Goal: Transaction & Acquisition: Download file/media

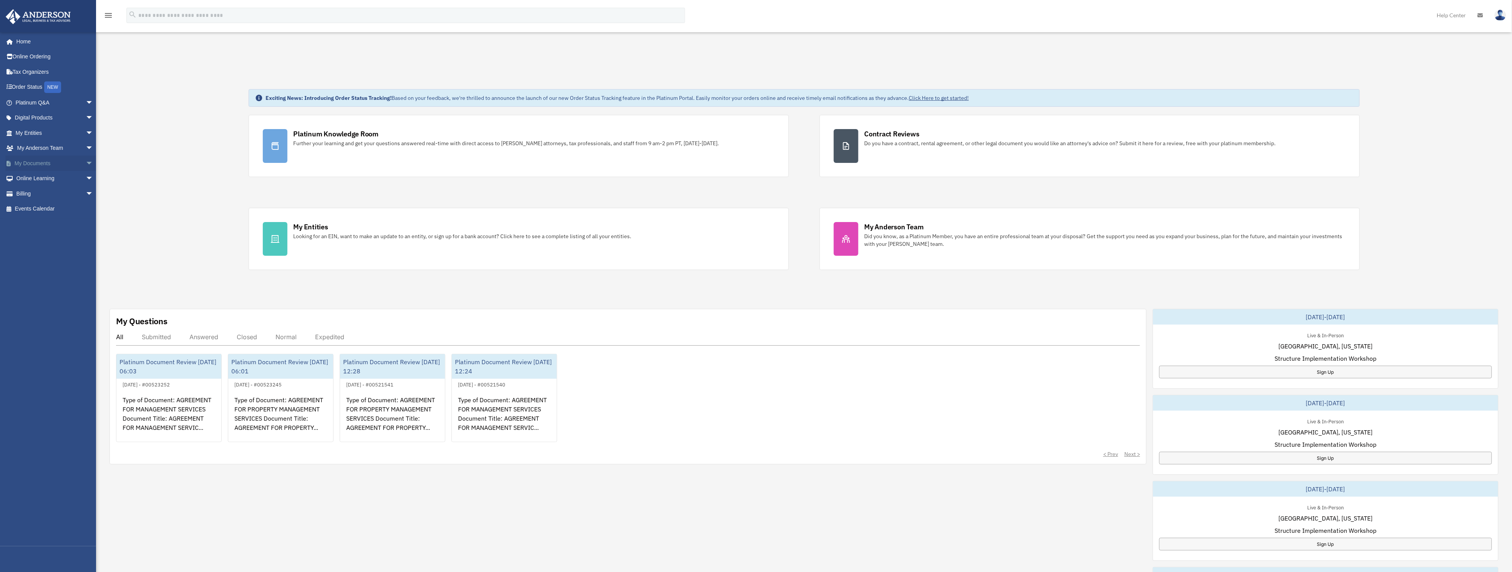
click at [27, 161] on link "My Documents arrow_drop_down" at bounding box center [55, 163] width 100 height 15
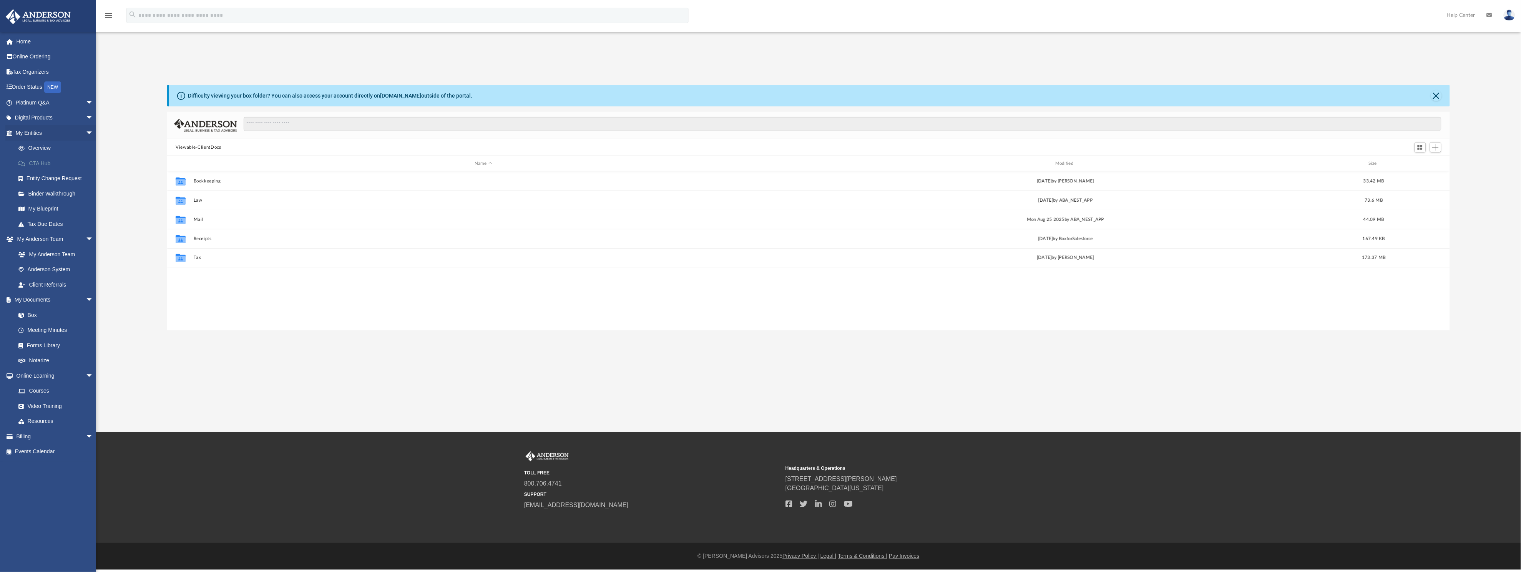
scroll to position [165, 1274]
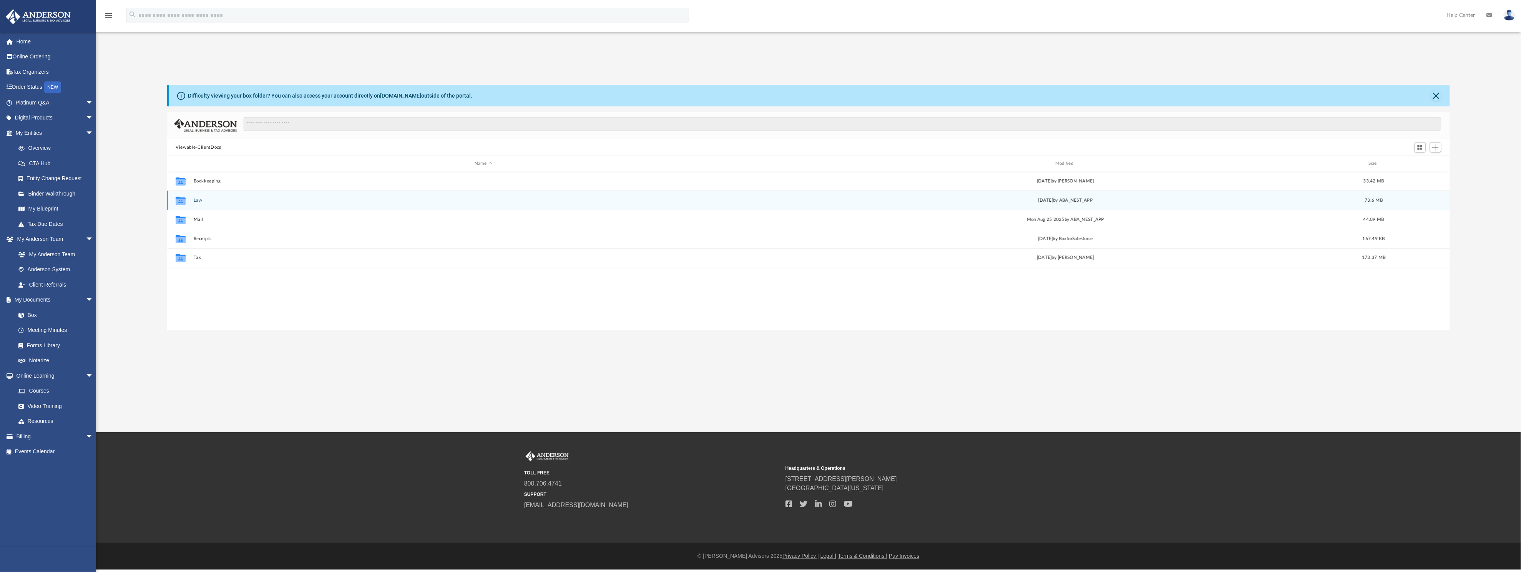
click at [198, 200] on button "Law" at bounding box center [483, 200] width 579 height 5
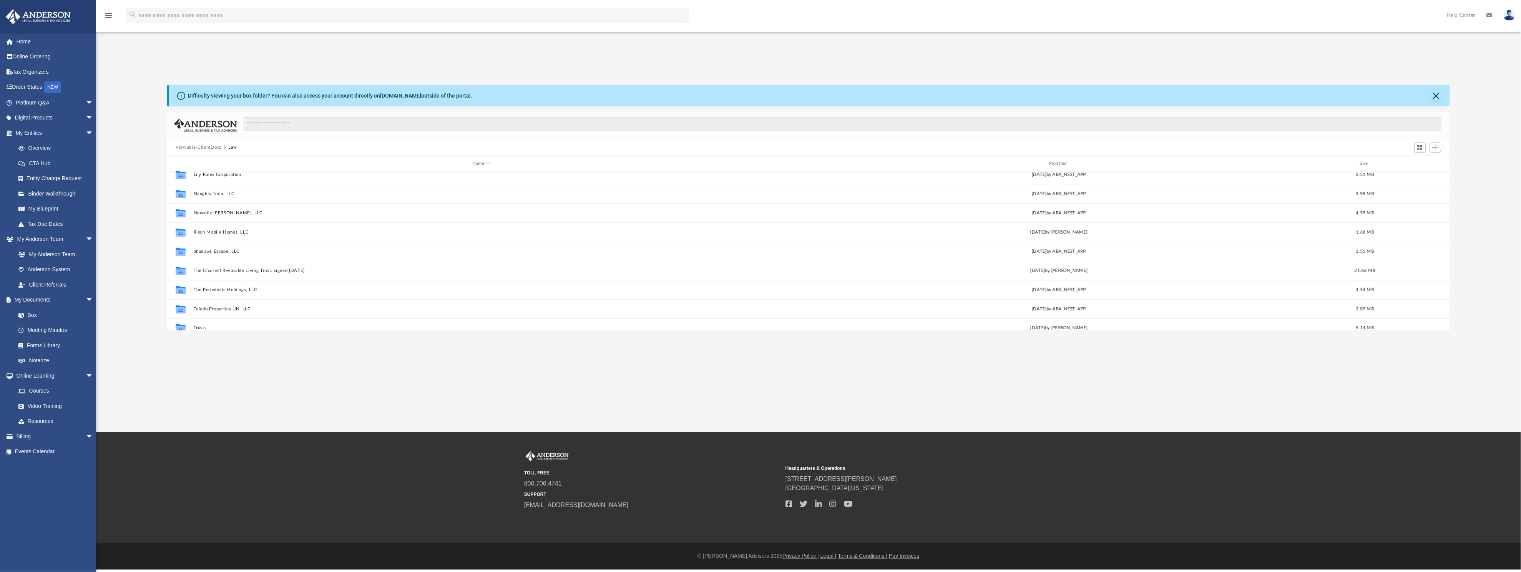
scroll to position [167, 0]
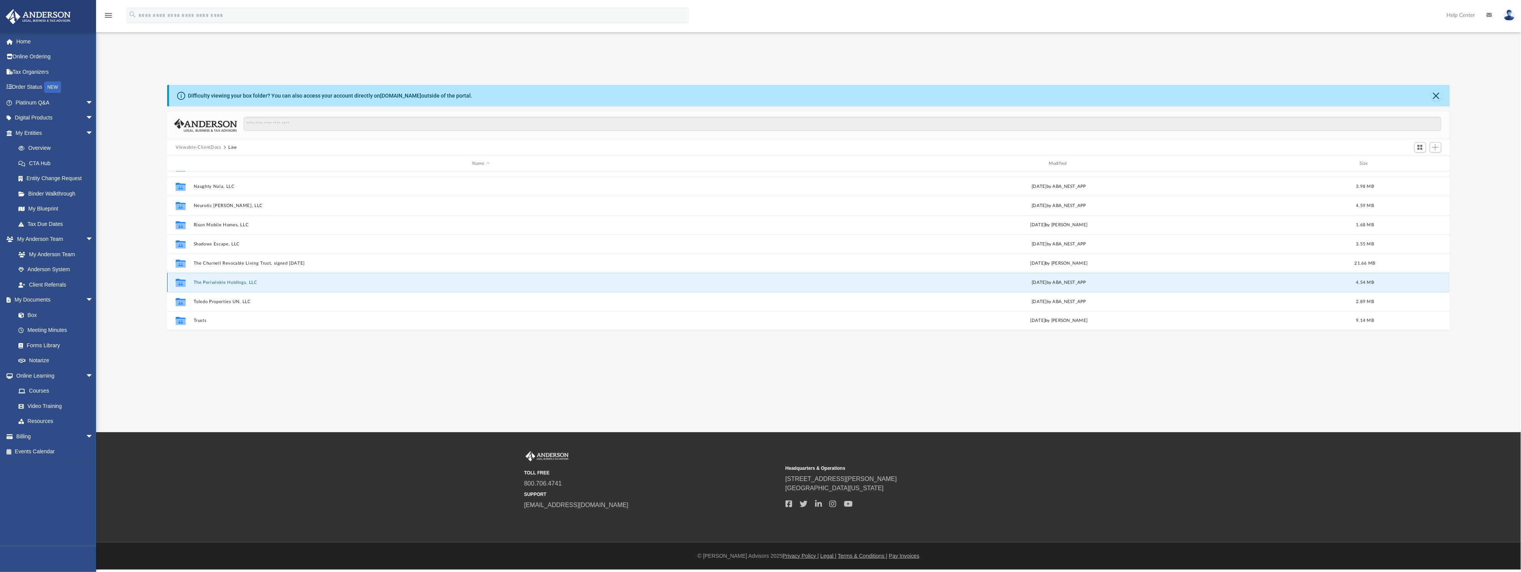
click at [231, 284] on button "The Periwinkle Holdings, LLC" at bounding box center [481, 282] width 575 height 5
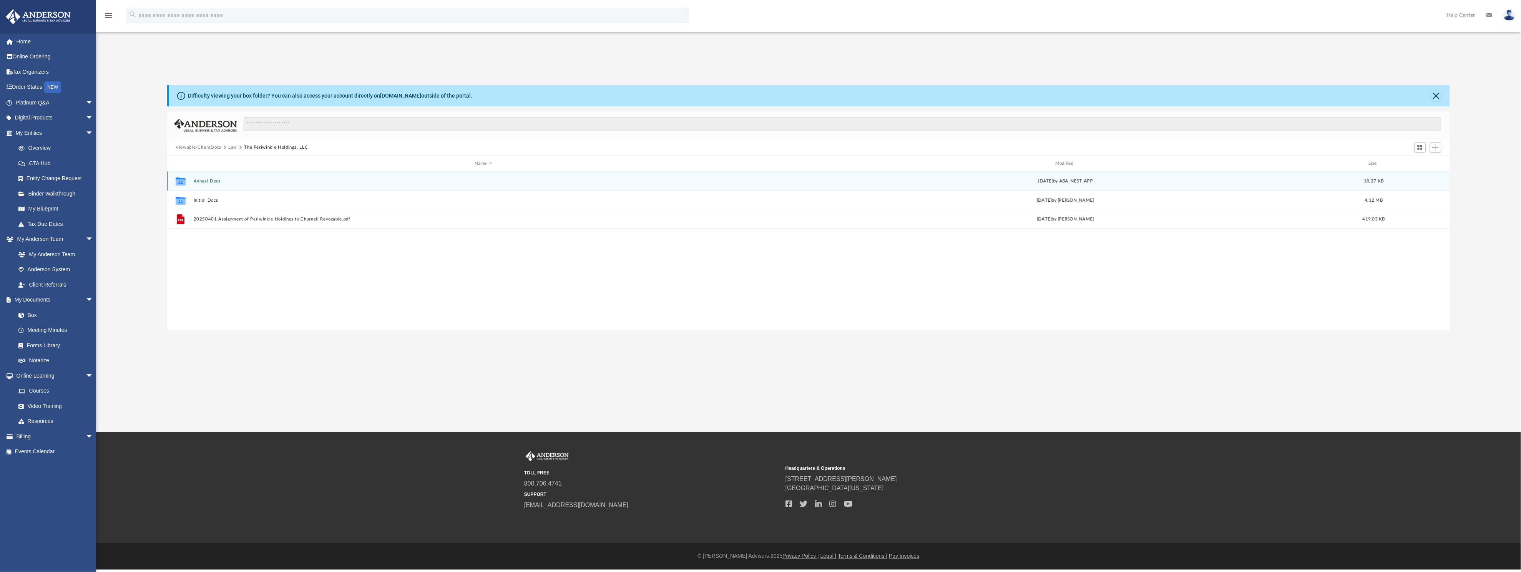
scroll to position [0, 0]
click at [207, 179] on button "Annual Docs" at bounding box center [483, 181] width 579 height 5
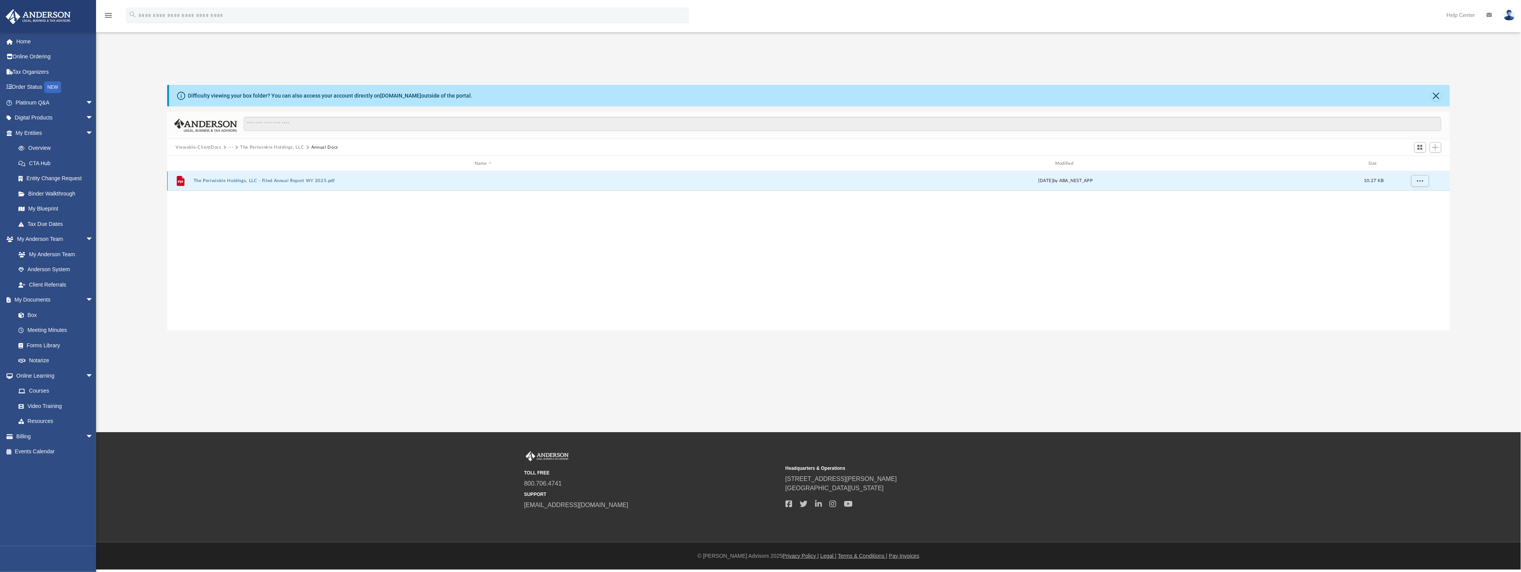
click at [246, 180] on button "The Periwinkle Holdings, LLC - Filed Annual Report WY 2025.pdf" at bounding box center [483, 180] width 579 height 5
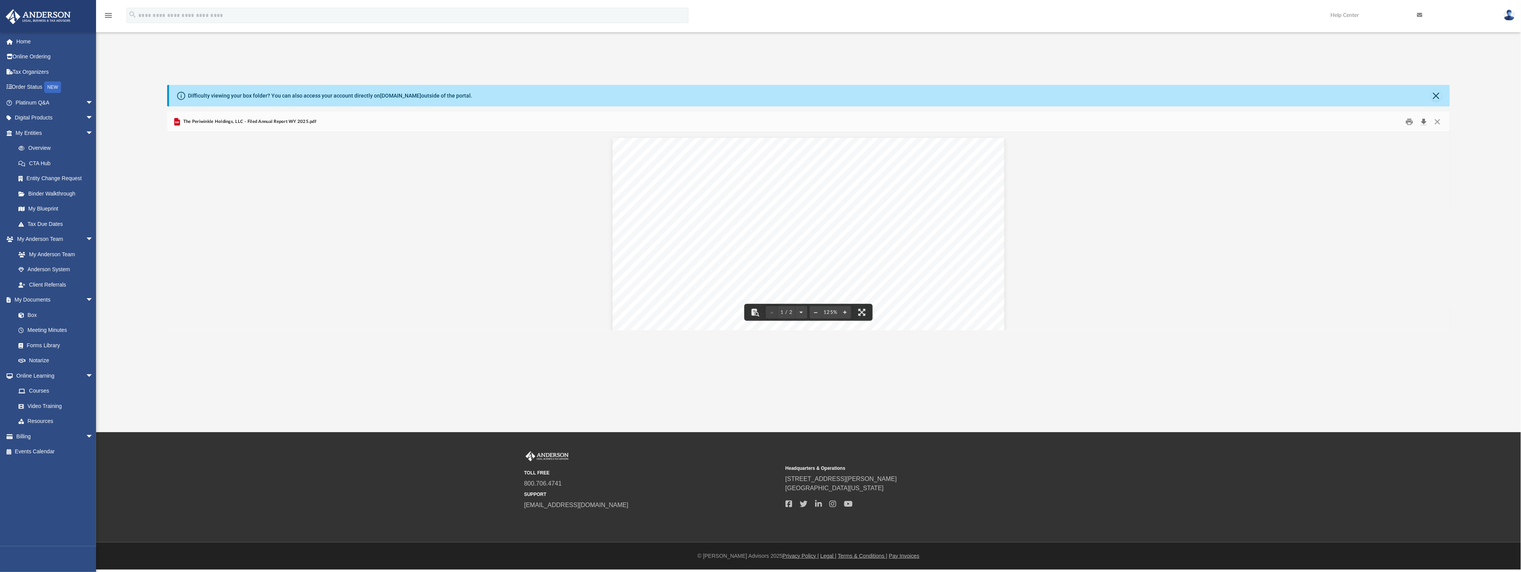
click at [1423, 120] on button "Download" at bounding box center [1424, 122] width 14 height 12
click at [41, 295] on link "My Documents arrow_drop_down" at bounding box center [55, 299] width 100 height 15
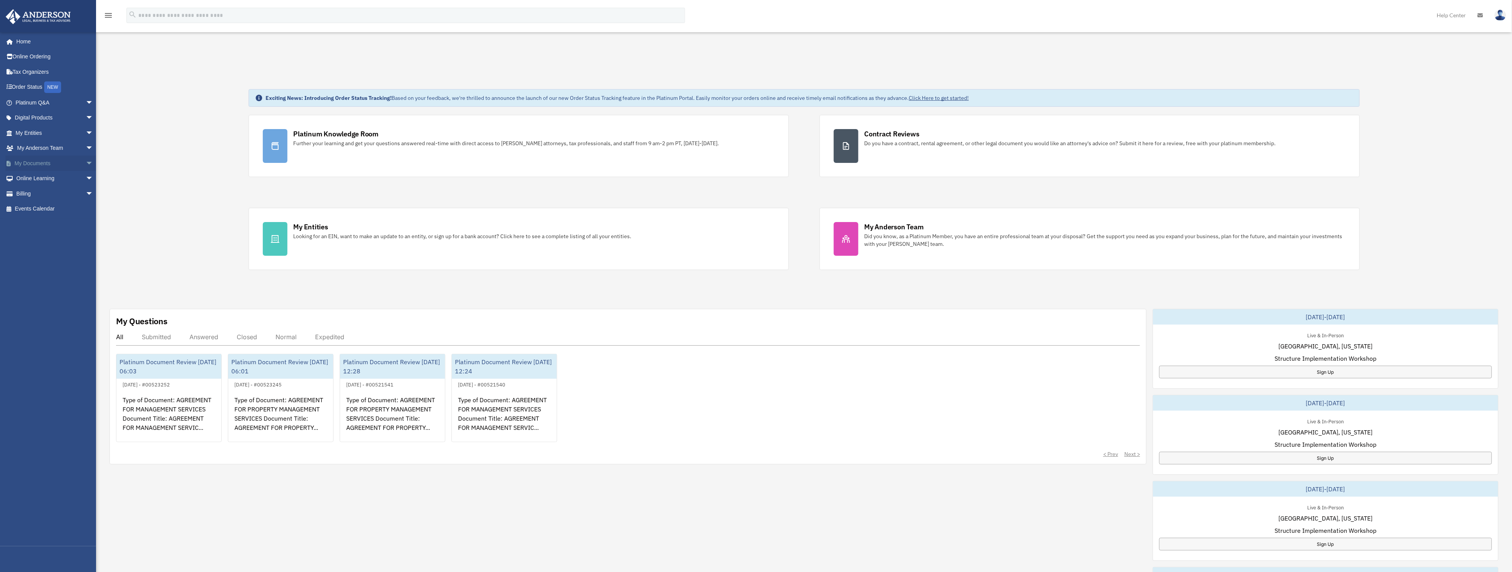
click at [39, 163] on link "My Documents arrow_drop_down" at bounding box center [55, 163] width 100 height 15
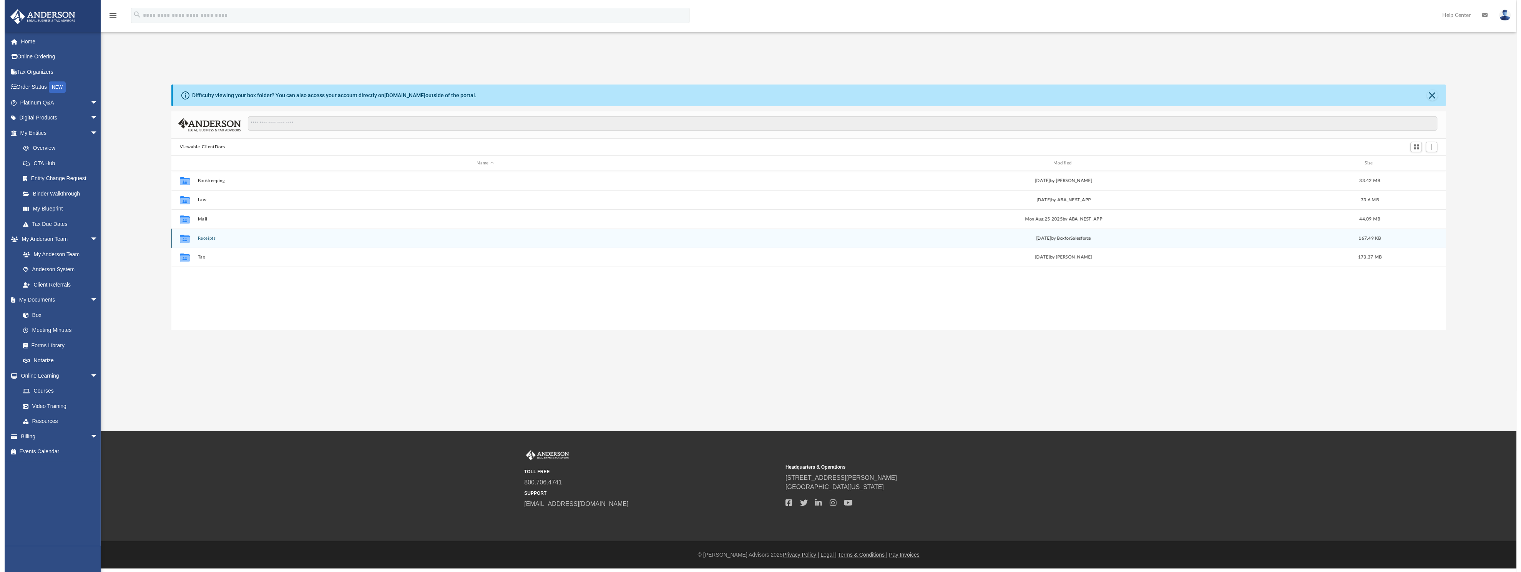
scroll to position [165, 1274]
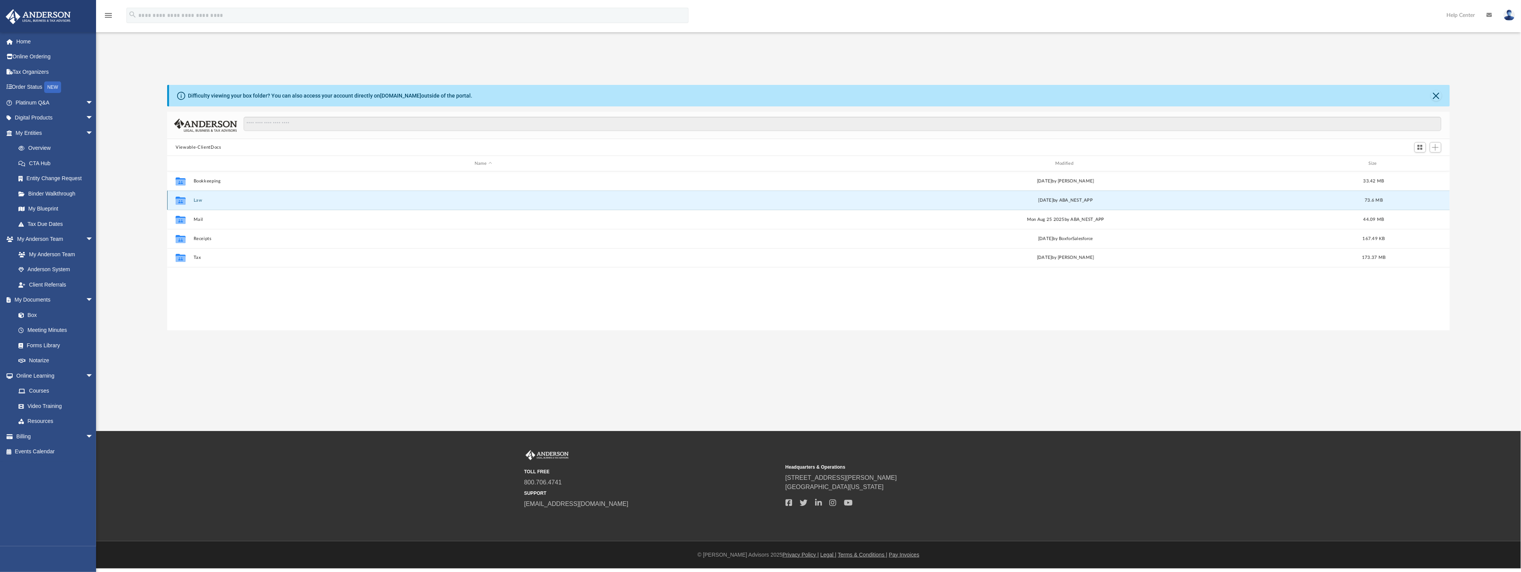
click at [197, 198] on button "Law" at bounding box center [483, 200] width 579 height 5
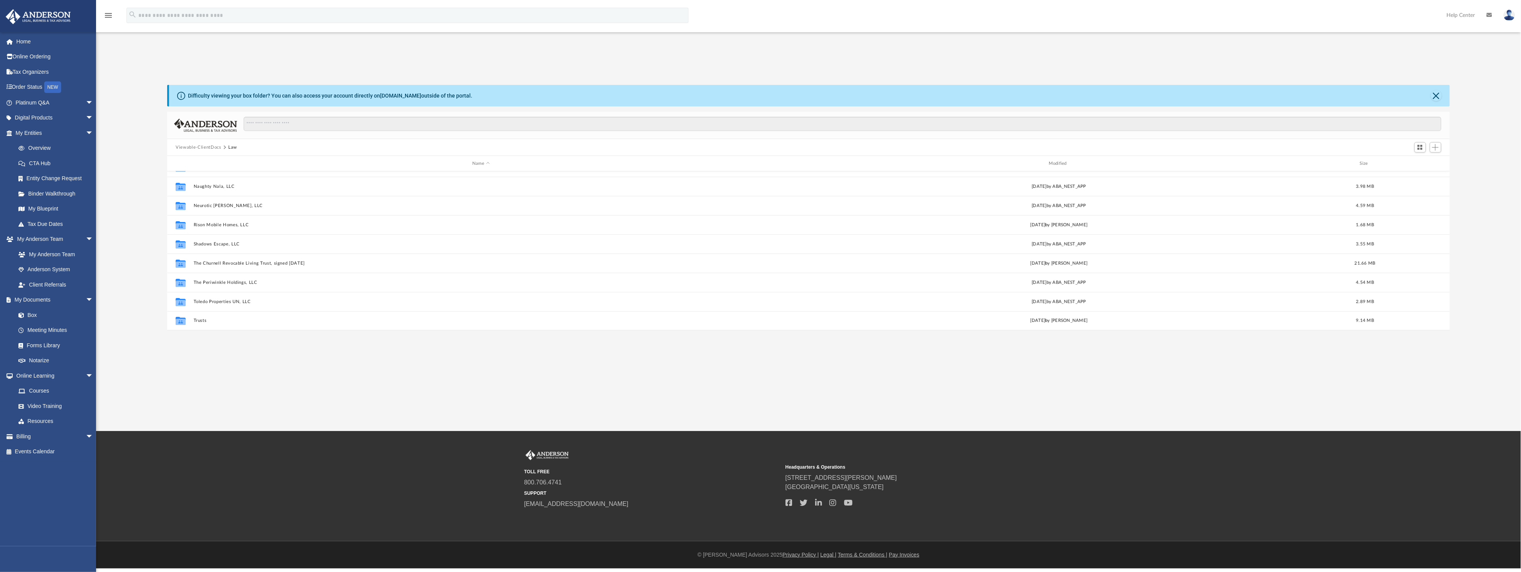
scroll to position [110, 0]
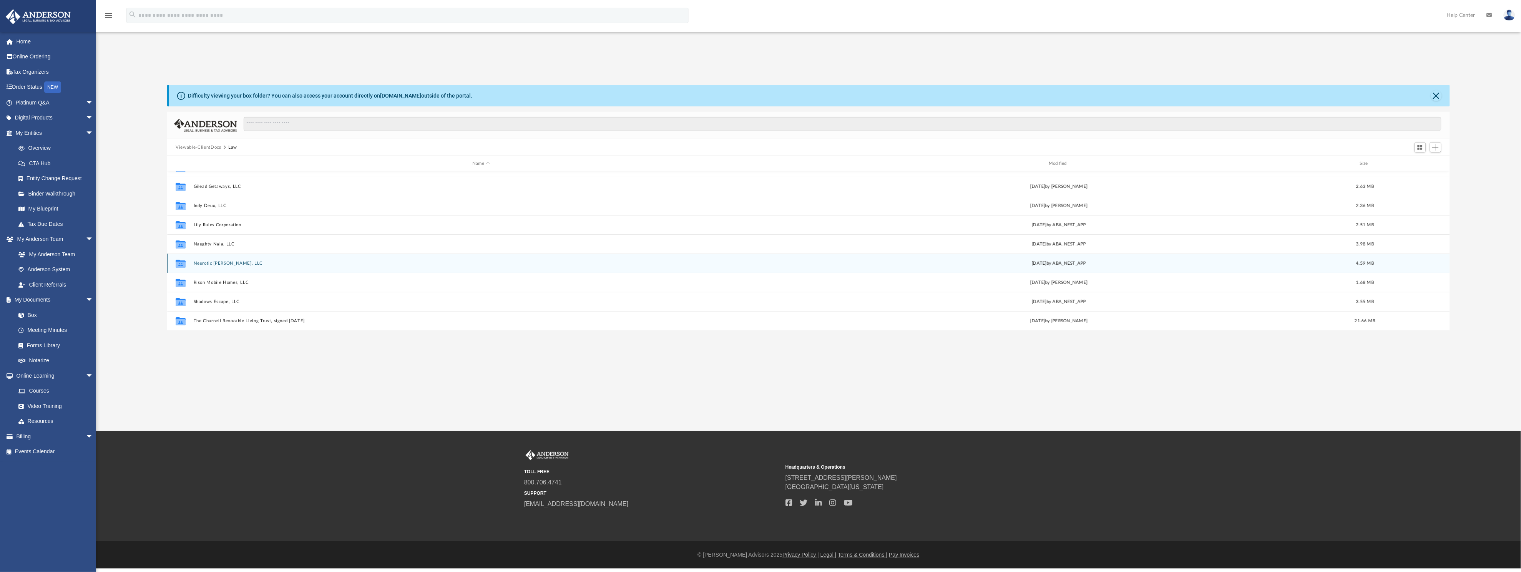
click at [220, 264] on button "Neurotic [PERSON_NAME], LLC" at bounding box center [481, 263] width 575 height 5
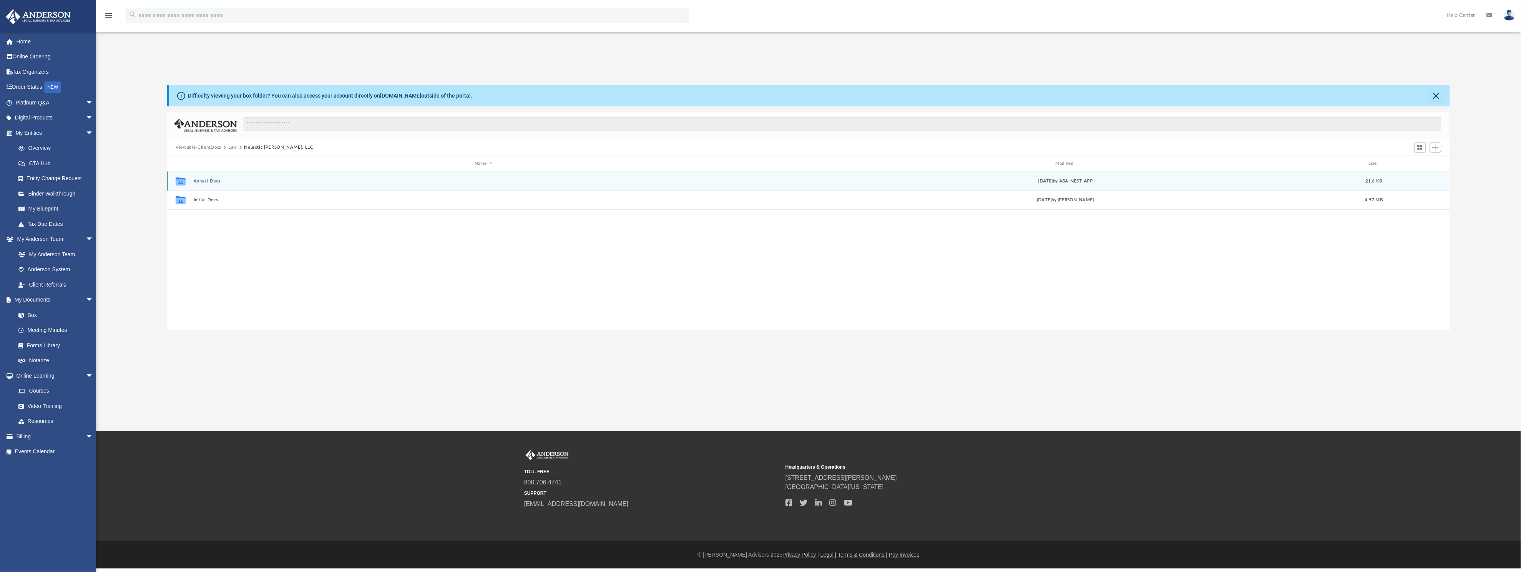
scroll to position [0, 0]
click at [210, 179] on button "Annual Docs" at bounding box center [483, 181] width 579 height 5
click at [281, 199] on button "Neurotic Naomi, LLC - Filed Annual Report WY 2025.pdf" at bounding box center [483, 199] width 579 height 5
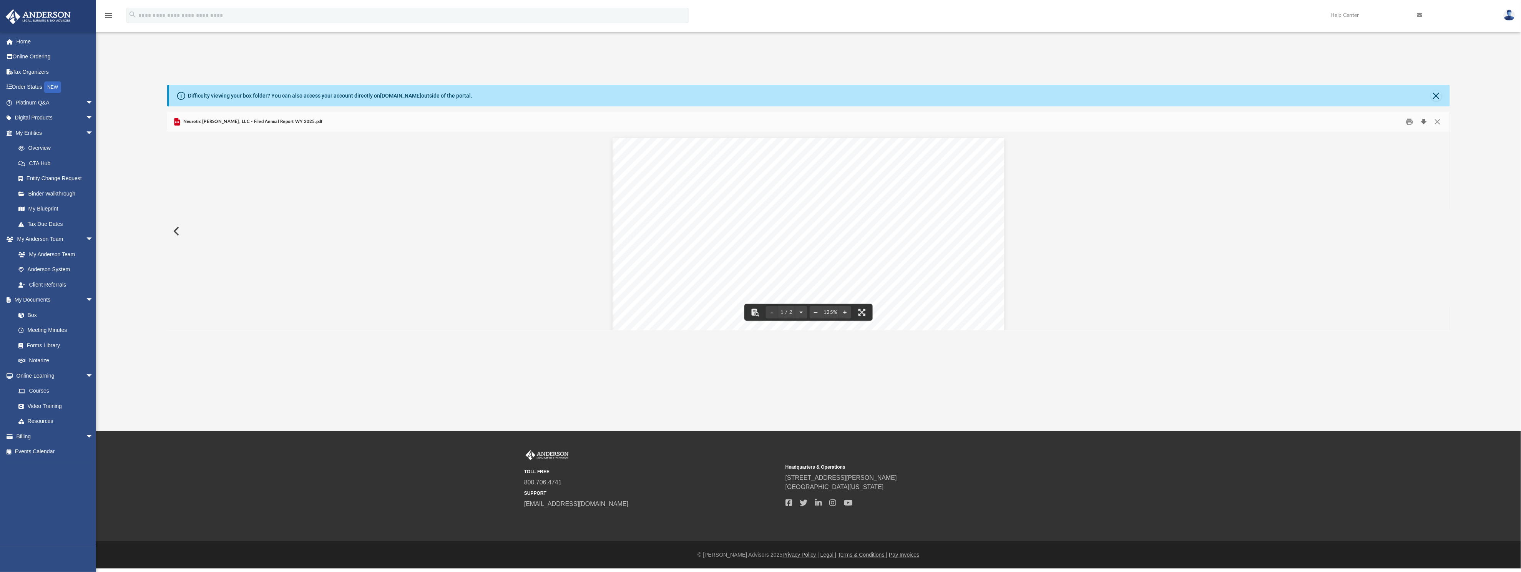
click at [1422, 119] on button "Download" at bounding box center [1424, 122] width 14 height 12
click at [43, 297] on link "My Documents arrow_drop_down" at bounding box center [55, 299] width 100 height 15
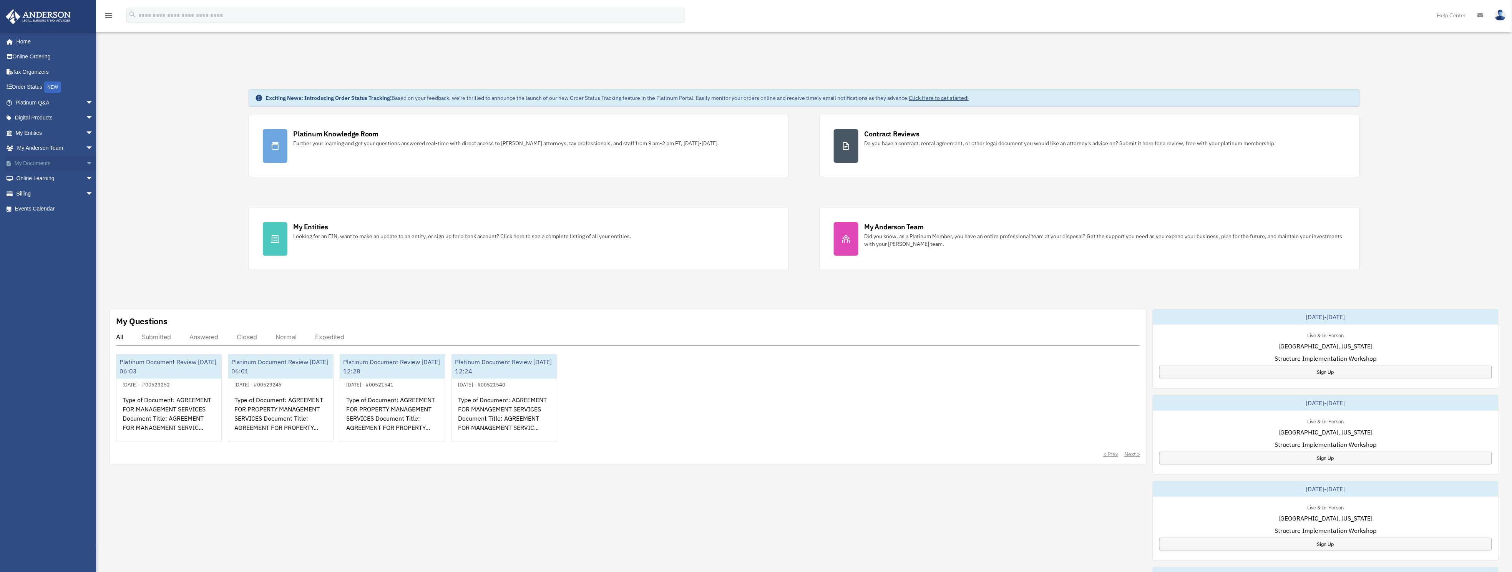
click at [33, 159] on link "My Documents arrow_drop_down" at bounding box center [55, 163] width 100 height 15
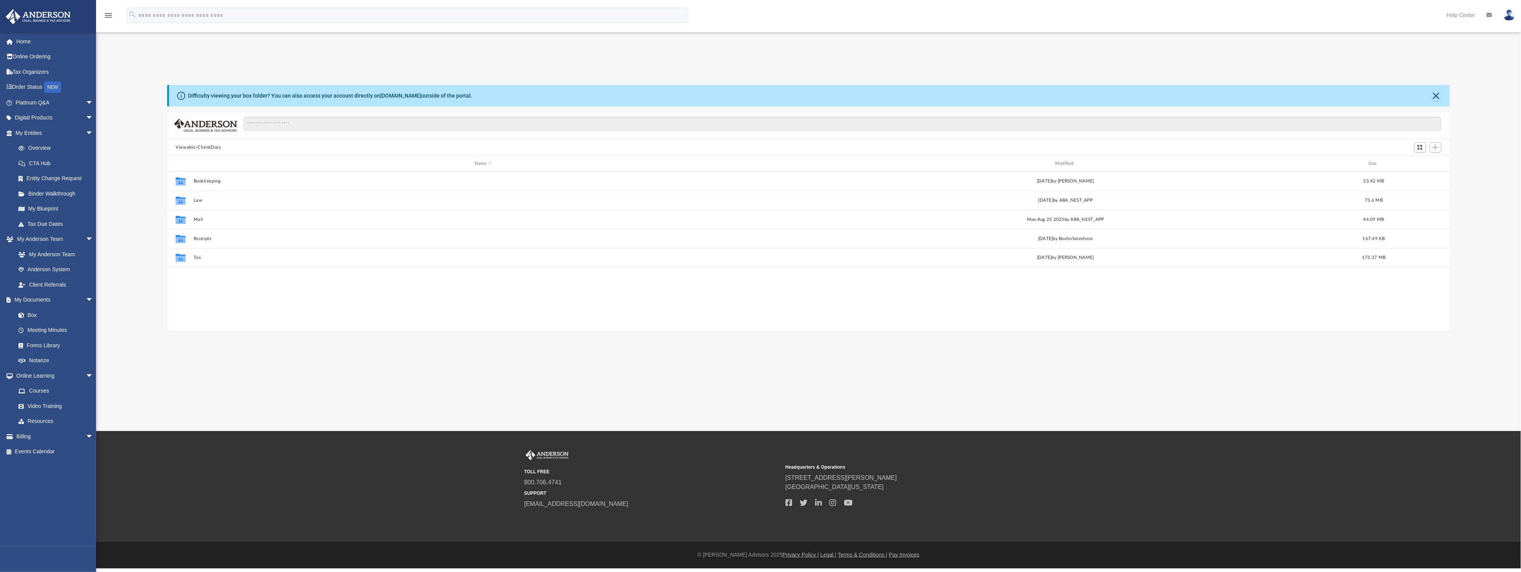
scroll to position [165, 1274]
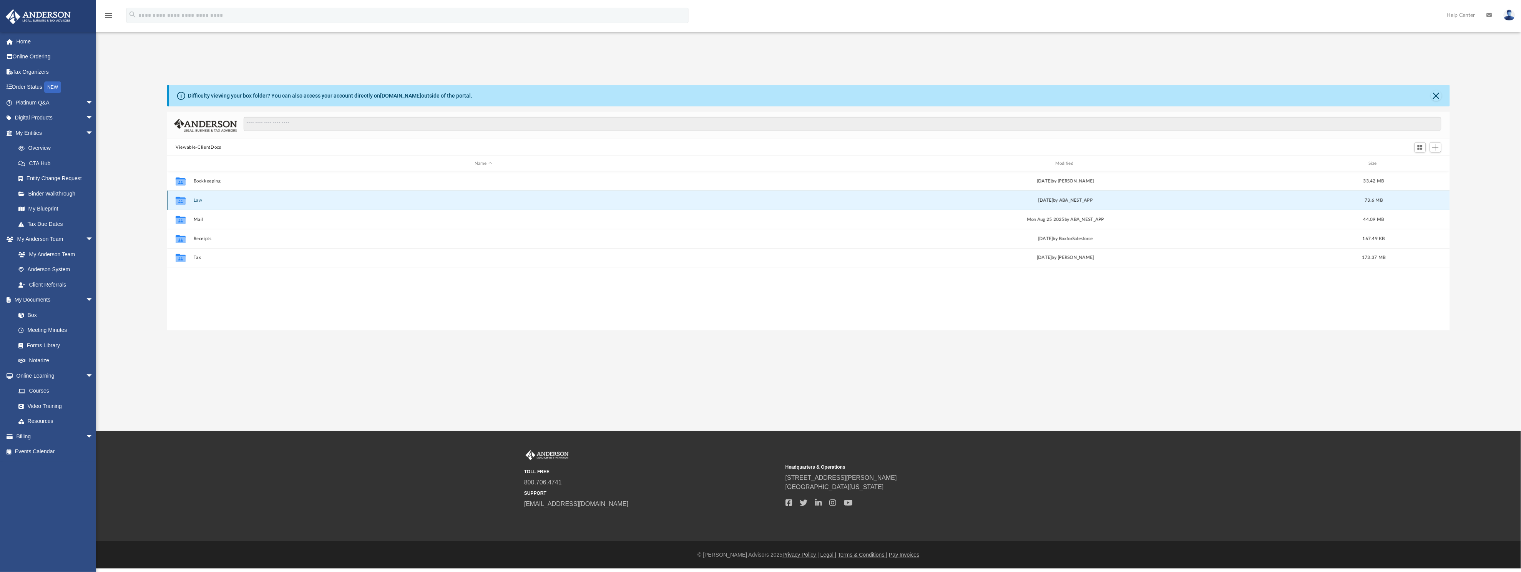
click at [194, 198] on button "Law" at bounding box center [483, 200] width 579 height 5
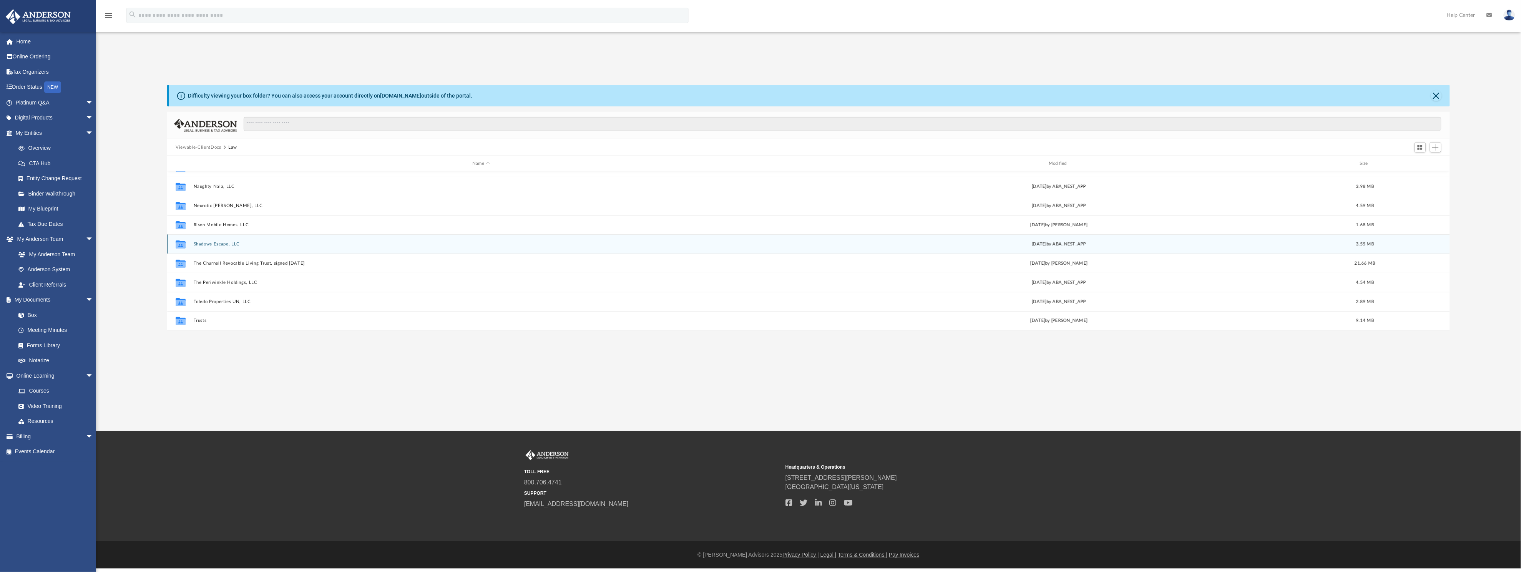
scroll to position [110, 0]
click at [207, 243] on button "Naughty Nala, LLC" at bounding box center [481, 244] width 575 height 5
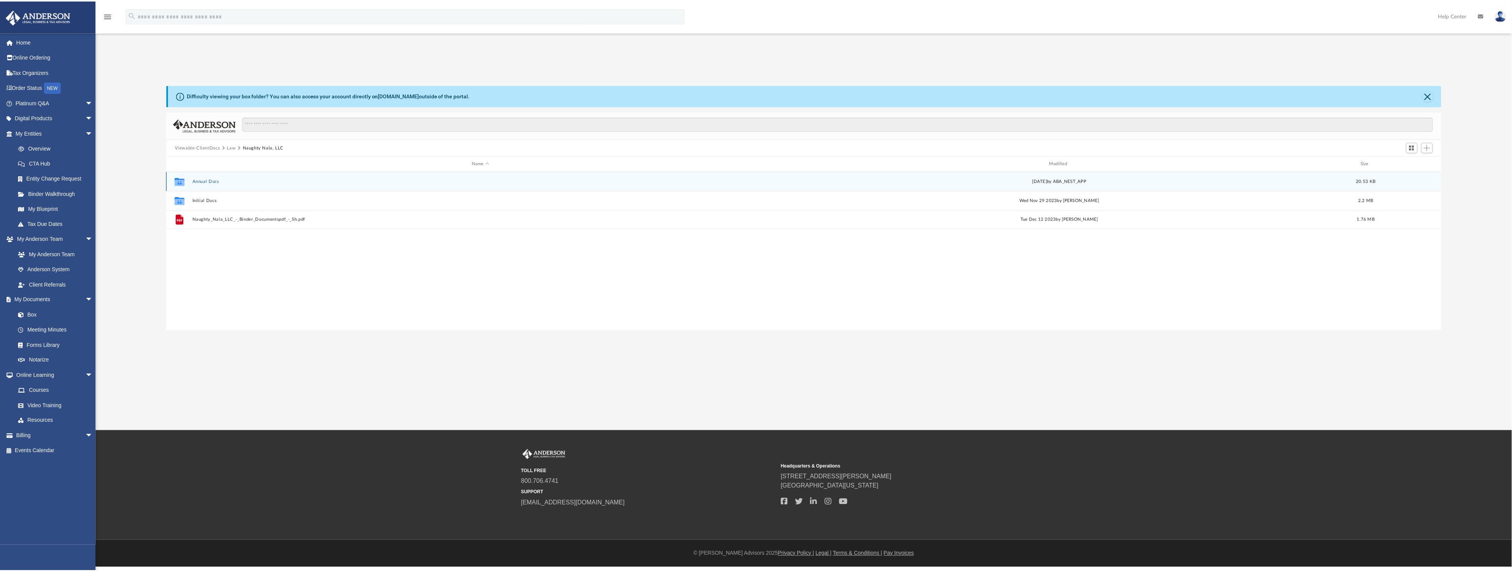
scroll to position [0, 0]
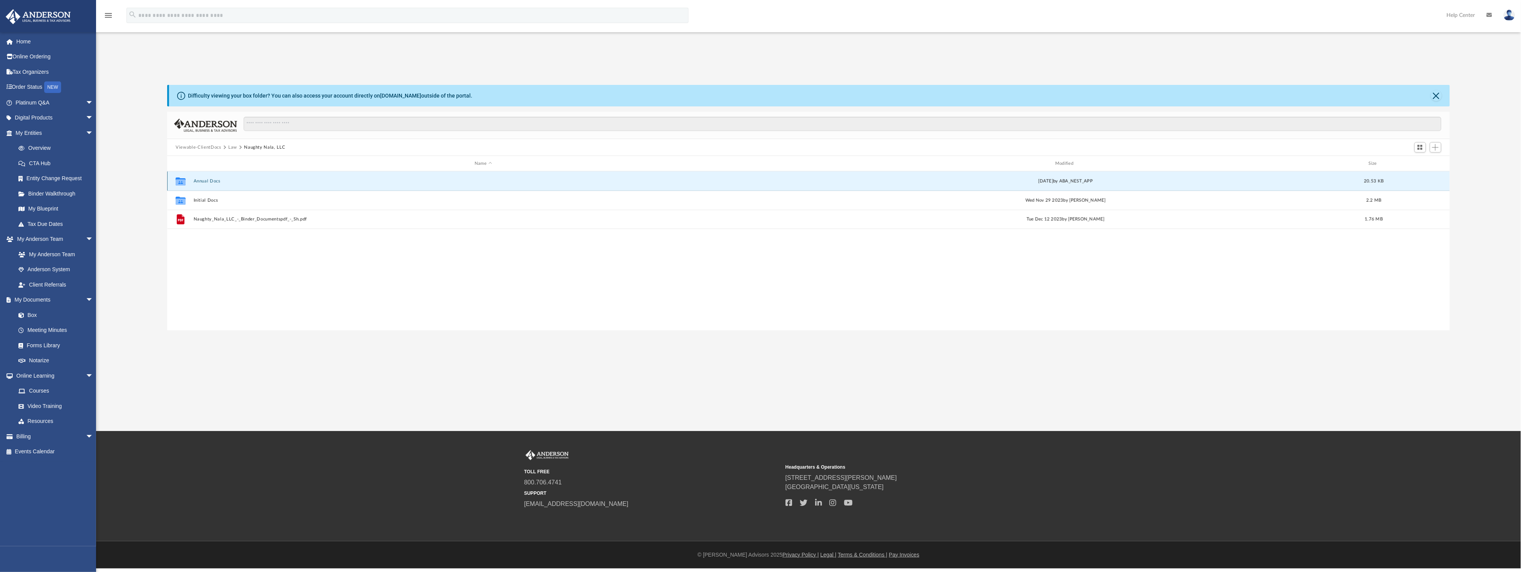
click at [210, 179] on button "Annual Docs" at bounding box center [483, 181] width 579 height 5
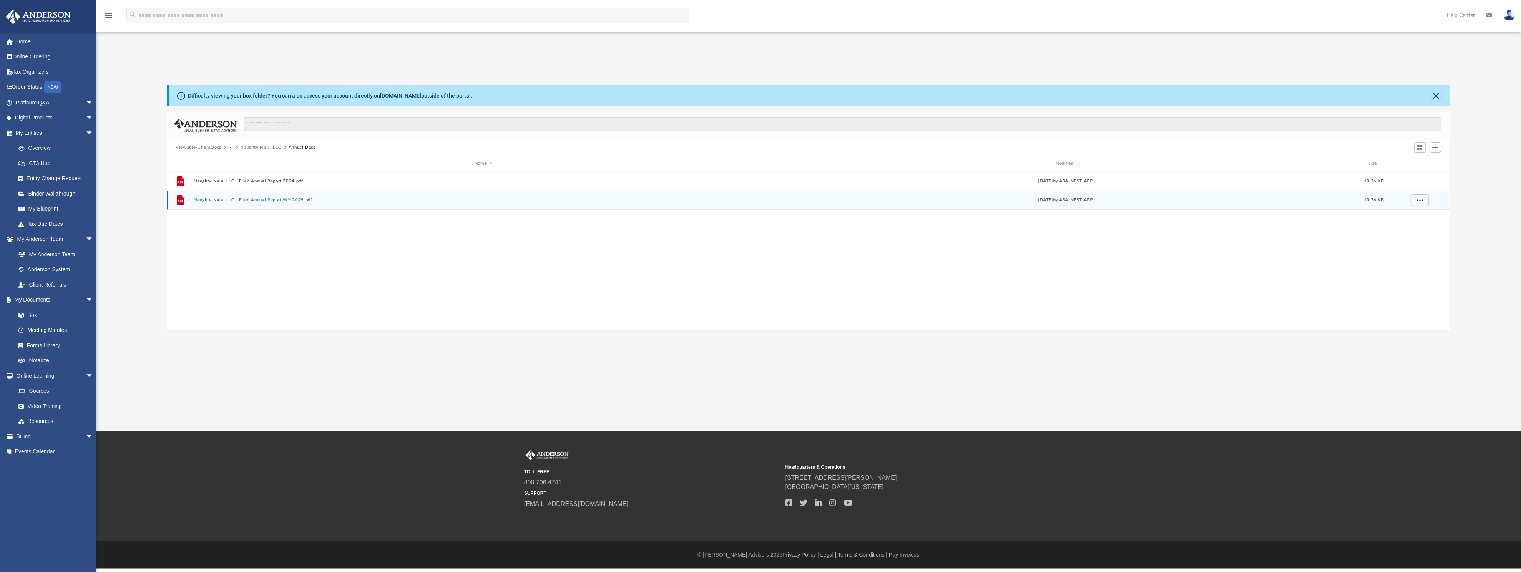
click at [291, 198] on button "Naughty Nala, LLC - Filed Annual Report WY 2025.pdf" at bounding box center [483, 199] width 579 height 5
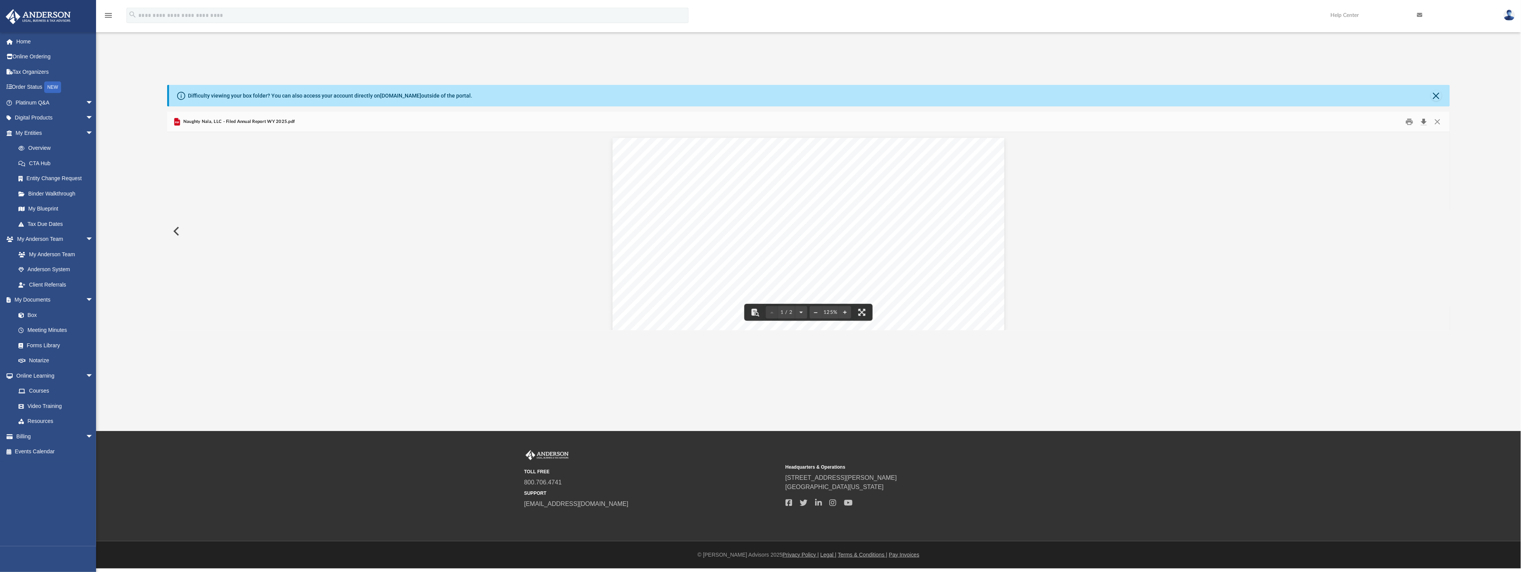
click at [1426, 120] on button "Download" at bounding box center [1424, 122] width 14 height 12
click at [45, 207] on link "My Blueprint" at bounding box center [58, 208] width 94 height 15
